Goal: Task Accomplishment & Management: Use online tool/utility

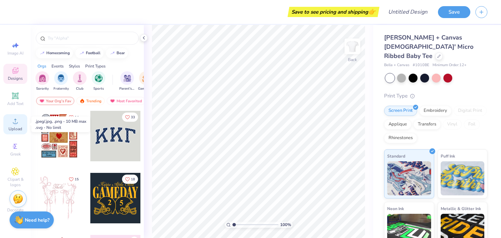
click at [16, 122] on circle at bounding box center [15, 123] width 4 height 4
click at [17, 130] on span "Upload" at bounding box center [16, 128] width 14 height 5
click at [12, 126] on span "Upload" at bounding box center [16, 128] width 14 height 5
click at [14, 119] on icon at bounding box center [15, 121] width 8 height 8
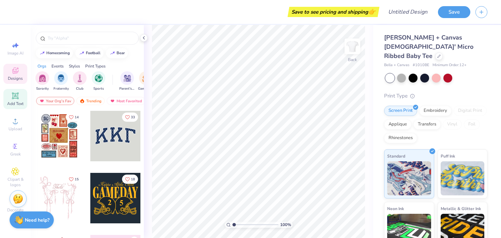
click at [14, 99] on icon at bounding box center [15, 96] width 8 height 8
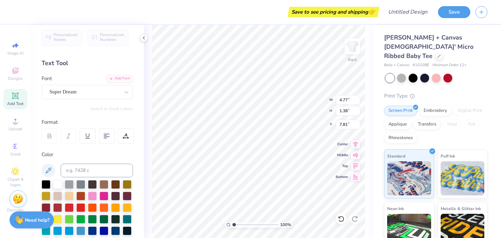
scroll to position [4, 0]
click at [14, 122] on circle at bounding box center [15, 123] width 4 height 4
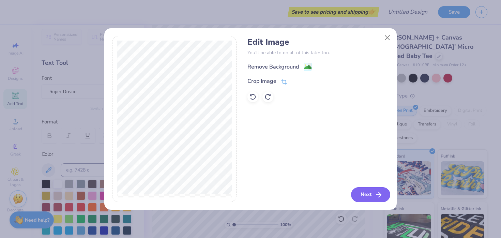
click at [374, 194] on button "Next" at bounding box center [370, 194] width 39 height 15
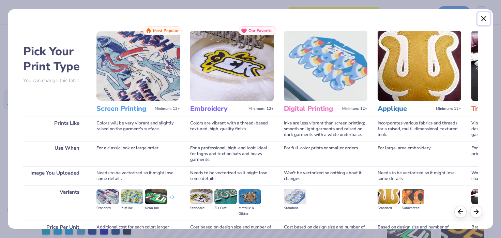
click at [484, 20] on button "Close" at bounding box center [484, 18] width 13 height 13
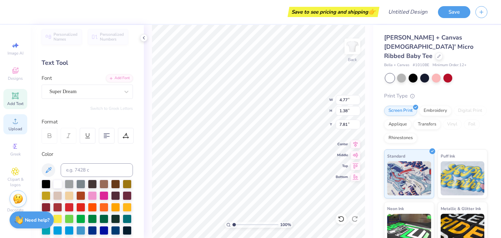
click at [15, 129] on span "Upload" at bounding box center [16, 128] width 14 height 5
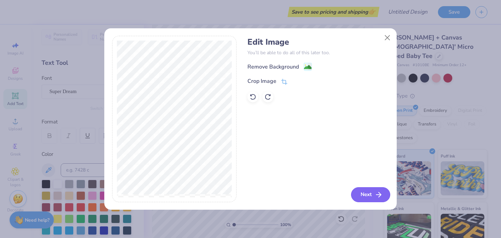
click at [366, 199] on button "Next" at bounding box center [370, 194] width 39 height 15
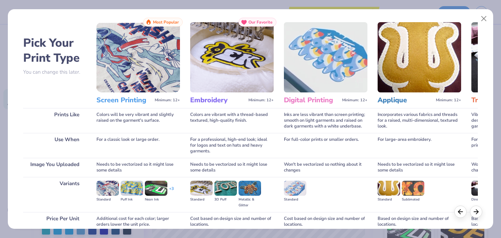
scroll to position [10, 0]
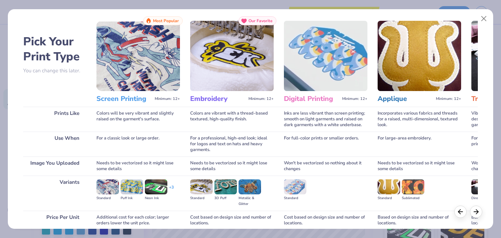
click at [144, 93] on div "Screen Printing Minimum: 12+" at bounding box center [138, 99] width 84 height 16
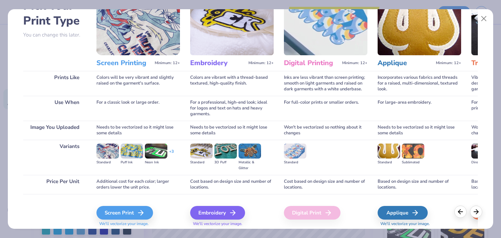
scroll to position [68, 0]
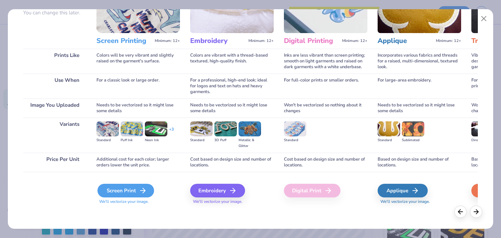
click at [141, 190] on icon at bounding box center [143, 190] width 8 height 8
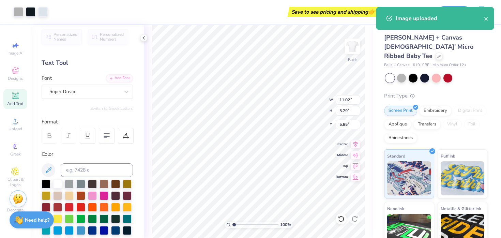
type input "11.02"
type input "5.29"
type input "5.85"
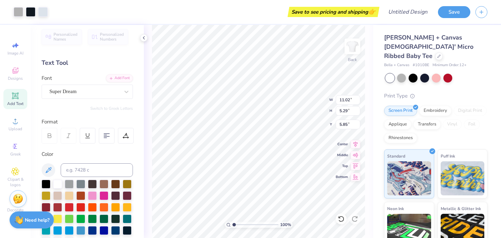
type input "8.28"
type input "0.50"
type input "7.07"
type input "3.40"
type input "2.39"
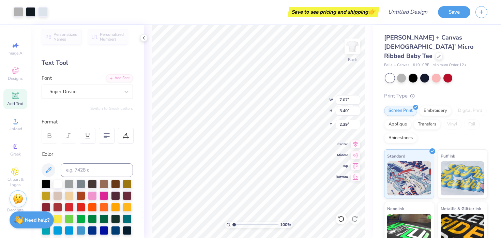
type input "8.44"
type input "4.06"
type input "1.99"
type input "3.00"
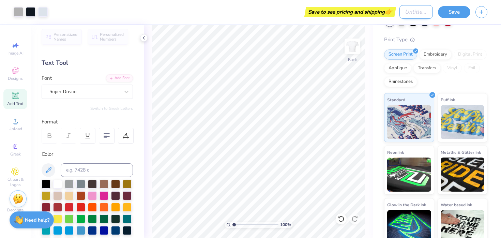
click at [417, 16] on input "Design Title" at bounding box center [416, 12] width 33 height 14
type input "Big Draft"
click at [446, 15] on button "Save" at bounding box center [454, 11] width 32 height 12
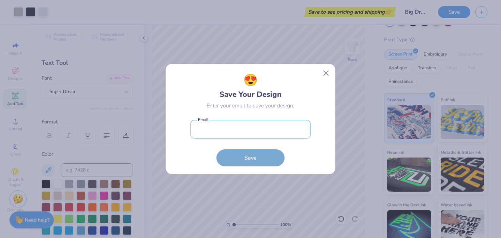
click at [263, 126] on input "email" at bounding box center [251, 129] width 120 height 19
type input "[EMAIL_ADDRESS][DOMAIN_NAME]"
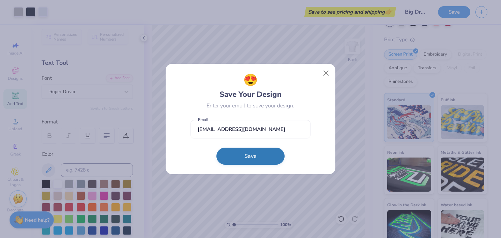
click at [250, 156] on button "Save" at bounding box center [250, 156] width 68 height 17
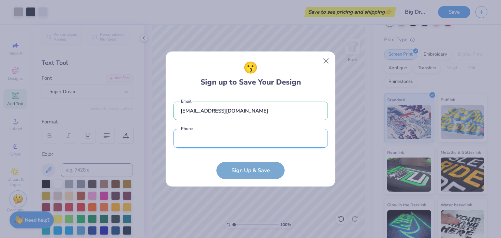
click at [224, 147] on input "tel" at bounding box center [251, 138] width 154 height 19
type input "[PHONE_NUMBER]"
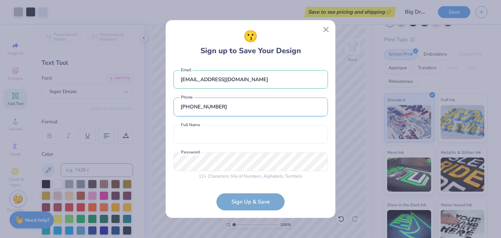
scroll to position [1, 0]
click at [229, 137] on input "text" at bounding box center [251, 133] width 154 height 19
click at [326, 31] on button "Close" at bounding box center [326, 29] width 13 height 13
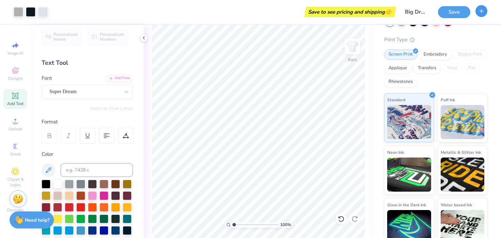
click at [481, 13] on icon "button" at bounding box center [482, 11] width 6 height 6
click at [449, 10] on button "Save" at bounding box center [454, 11] width 32 height 12
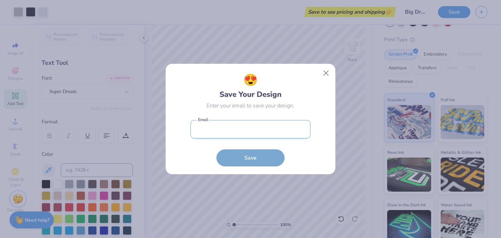
click at [251, 126] on input "email" at bounding box center [251, 129] width 120 height 19
type input "[EMAIL_ADDRESS][DOMAIN_NAME]"
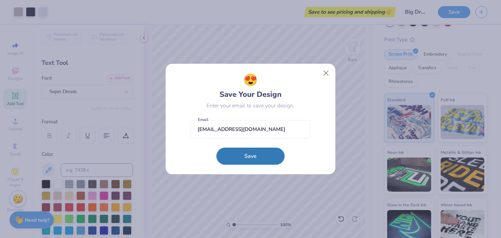
click at [237, 161] on button "Save" at bounding box center [250, 156] width 68 height 17
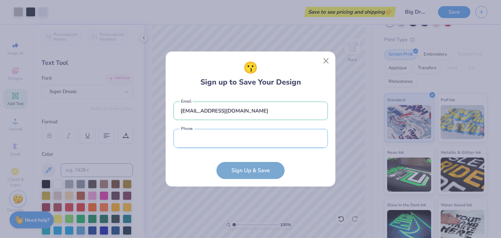
click at [227, 134] on input "tel" at bounding box center [251, 138] width 154 height 19
type input "[PHONE_NUMBER]"
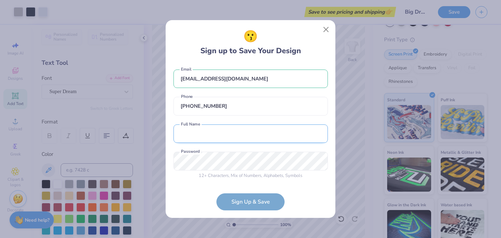
click at [220, 137] on input "text" at bounding box center [251, 133] width 154 height 19
type input "[PERSON_NAME]"
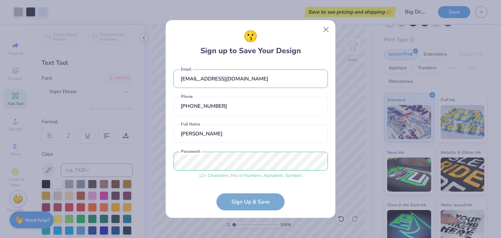
scroll to position [27, 0]
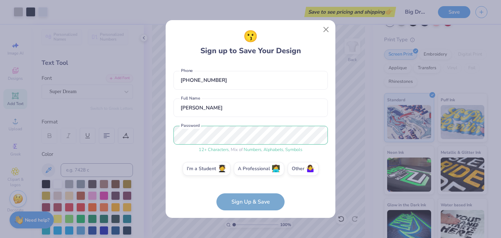
click at [257, 200] on form "[EMAIL_ADDRESS][DOMAIN_NAME] Email [PHONE_NUMBER] Phone [PERSON_NAME] Full Name…" at bounding box center [251, 136] width 154 height 147
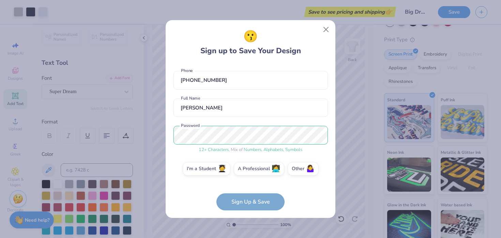
click at [257, 200] on form "[EMAIL_ADDRESS][DOMAIN_NAME] Email [PHONE_NUMBER] Phone [PERSON_NAME] Full Name…" at bounding box center [251, 136] width 154 height 147
click at [205, 165] on label "I'm a Student 🧑‍🎓" at bounding box center [207, 168] width 48 height 14
click at [249, 195] on input "I'm a Student 🧑‍🎓" at bounding box center [251, 197] width 4 height 4
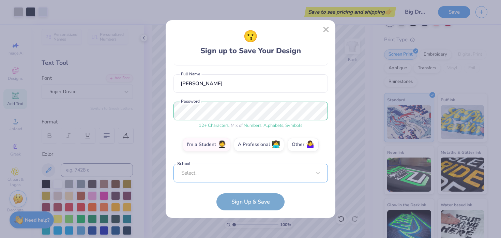
click at [226, 177] on div "[EMAIL_ADDRESS][DOMAIN_NAME] Email [PHONE_NUMBER] Phone [PERSON_NAME] Full Name…" at bounding box center [251, 122] width 154 height 119
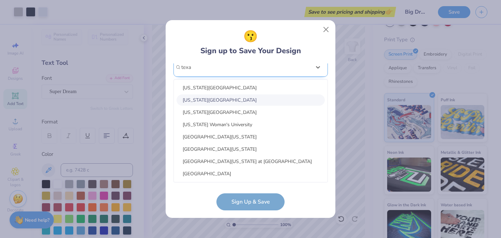
scroll to position [0, 0]
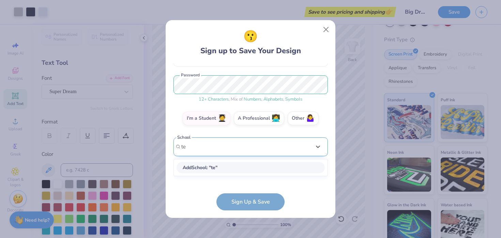
type input "t"
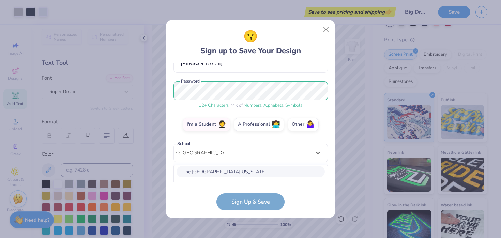
scroll to position [16, 0]
click at [236, 170] on div "The [GEOGRAPHIC_DATA][US_STATE]" at bounding box center [251, 169] width 148 height 11
type input "[GEOGRAPHIC_DATA][US_STATE]"
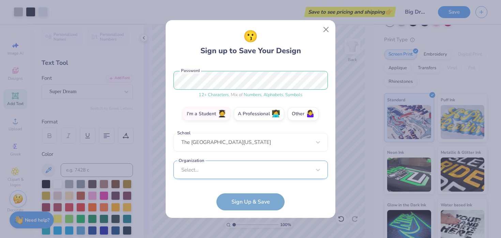
click at [248, 174] on div "Select..." at bounding box center [251, 170] width 154 height 19
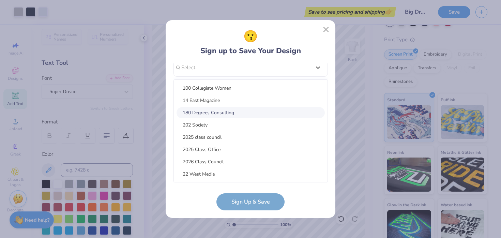
scroll to position [86, 0]
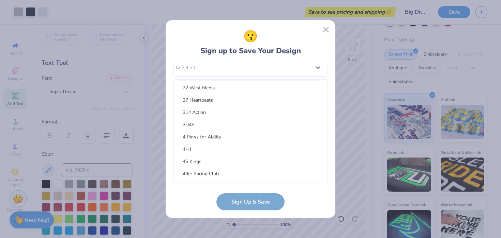
click at [234, 47] on div "😗 Sign up to Save Your Design" at bounding box center [250, 42] width 101 height 29
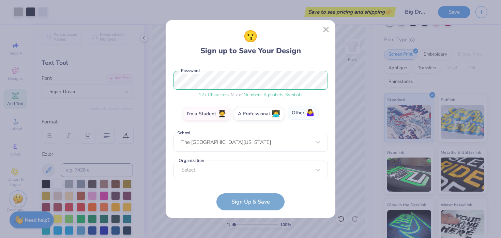
click at [307, 117] on span "🤷‍♀️" at bounding box center [310, 113] width 9 height 8
click at [253, 195] on input "Other 🤷‍♀️" at bounding box center [251, 197] width 4 height 4
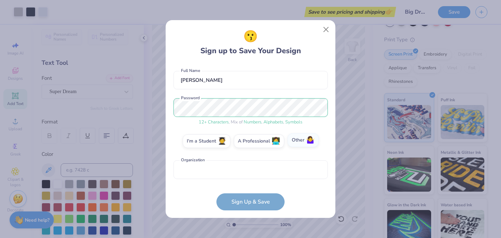
scroll to position [54, 0]
click at [242, 170] on input "text" at bounding box center [251, 169] width 154 height 19
click at [196, 141] on label "I'm a Student 🧑‍🎓" at bounding box center [207, 140] width 48 height 14
click at [249, 195] on input "I'm a Student 🧑‍🎓" at bounding box center [251, 197] width 4 height 4
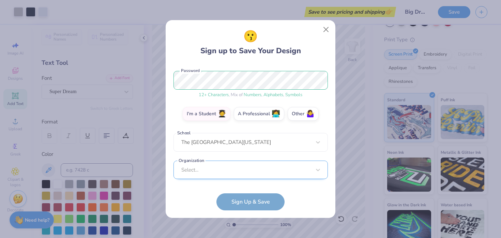
click at [210, 171] on div "Select..." at bounding box center [251, 170] width 154 height 19
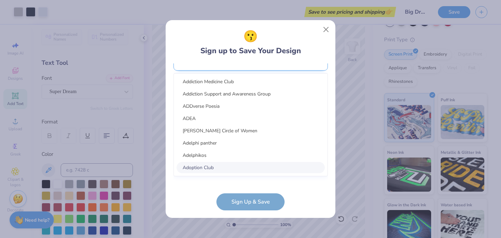
scroll to position [0, 0]
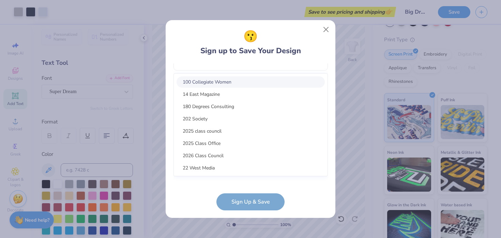
click at [202, 52] on div "😗 Sign up to Save Your Design" at bounding box center [250, 42] width 101 height 29
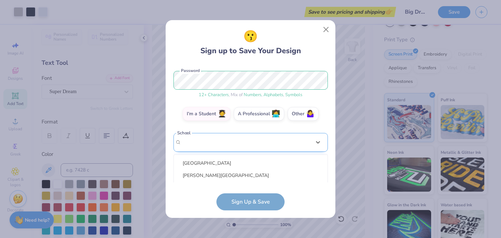
click at [223, 145] on div "option focused, 8 of 75. 75 results available. Use Up and Down to choose option…" at bounding box center [251, 195] width 154 height 124
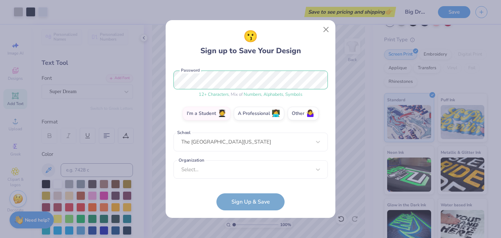
click at [186, 48] on div "😗 Sign up to Save Your Design" at bounding box center [251, 42] width 154 height 29
click at [260, 113] on label "A Professional 👩‍💻" at bounding box center [259, 113] width 50 height 14
click at [253, 195] on input "A Professional 👩‍💻" at bounding box center [251, 197] width 4 height 4
click at [298, 114] on label "Other 🤷‍♀️" at bounding box center [303, 113] width 31 height 14
click at [253, 195] on input "Other 🤷‍♀️" at bounding box center [251, 197] width 4 height 4
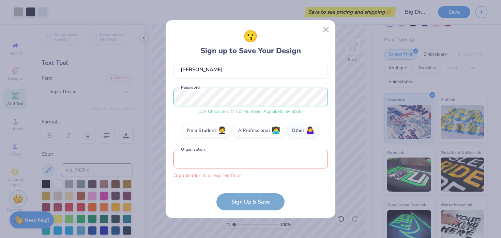
click at [221, 152] on input "text" at bounding box center [251, 159] width 154 height 19
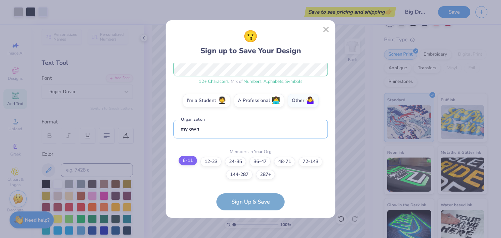
type input "my own"
click at [188, 160] on label "6-11" at bounding box center [188, 161] width 18 height 10
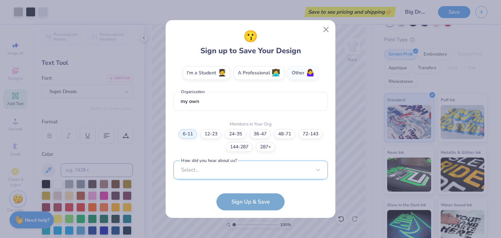
click at [256, 174] on div "Select..." at bounding box center [251, 170] width 154 height 19
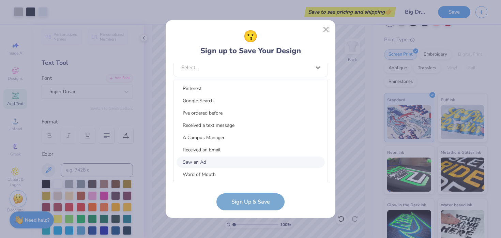
click at [258, 157] on div "Saw an Ad" at bounding box center [251, 161] width 148 height 11
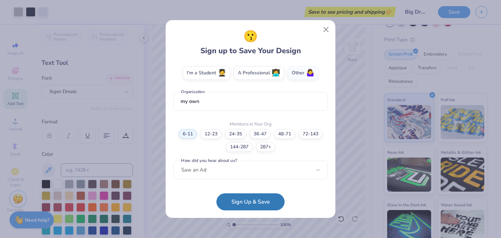
click at [259, 201] on button "Sign Up & Save" at bounding box center [250, 201] width 68 height 17
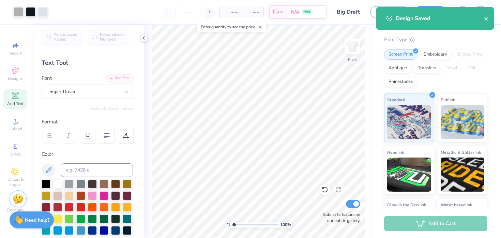
click at [482, 19] on div "Design Saved" at bounding box center [440, 18] width 88 height 8
click at [276, 15] on icon at bounding box center [275, 12] width 5 height 5
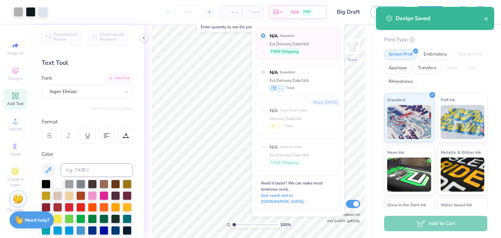
click at [243, 16] on div "– – Total" at bounding box center [253, 12] width 22 height 12
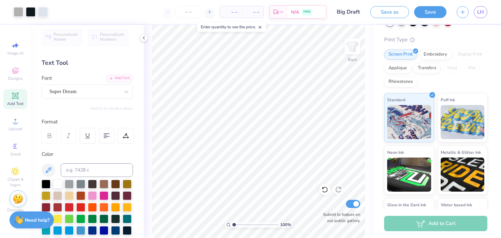
click at [230, 7] on div "– – Per Item" at bounding box center [231, 12] width 22 height 12
click at [237, 17] on div "– – Per Item" at bounding box center [231, 12] width 22 height 12
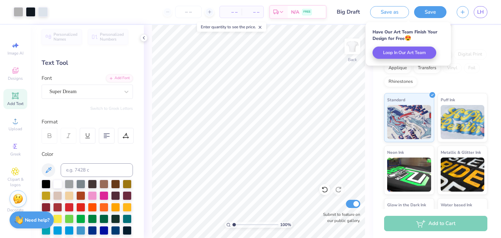
click at [235, 9] on span "– –" at bounding box center [231, 12] width 14 height 7
click at [235, 13] on span "– –" at bounding box center [231, 12] width 14 height 7
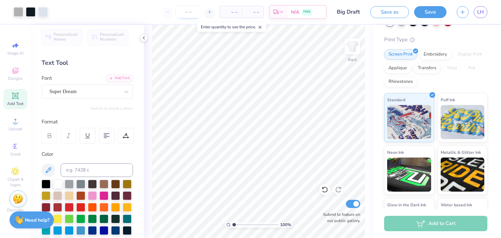
click at [192, 12] on input "number" at bounding box center [188, 12] width 27 height 12
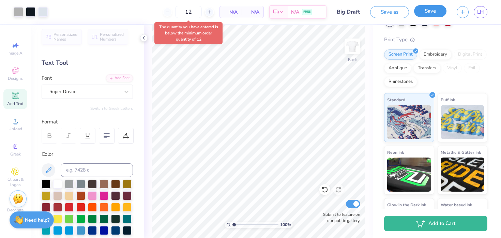
click at [420, 14] on button "Save" at bounding box center [430, 11] width 32 height 12
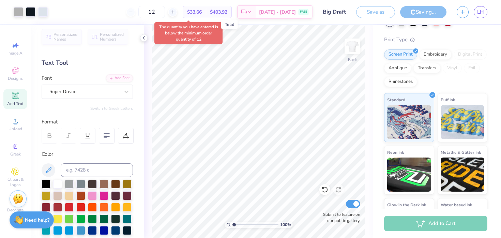
click at [227, 13] on span "$403.92" at bounding box center [218, 12] width 17 height 7
type input "2"
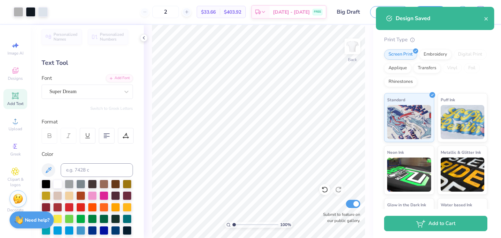
click at [216, 11] on span "$33.66" at bounding box center [208, 12] width 15 height 7
